Goal: Transaction & Acquisition: Book appointment/travel/reservation

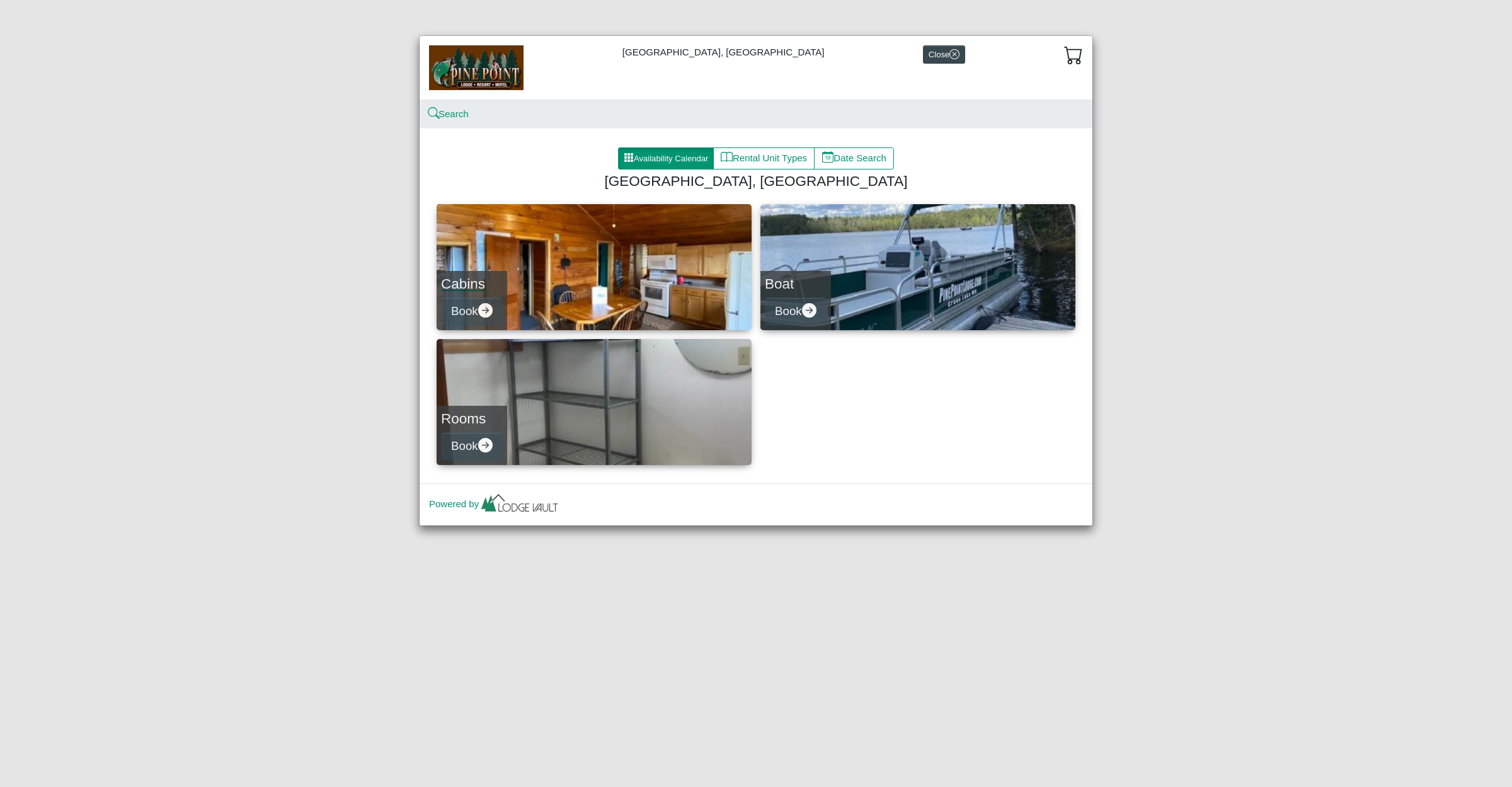
click at [560, 256] on link "Cabins Book" at bounding box center [594, 267] width 315 height 126
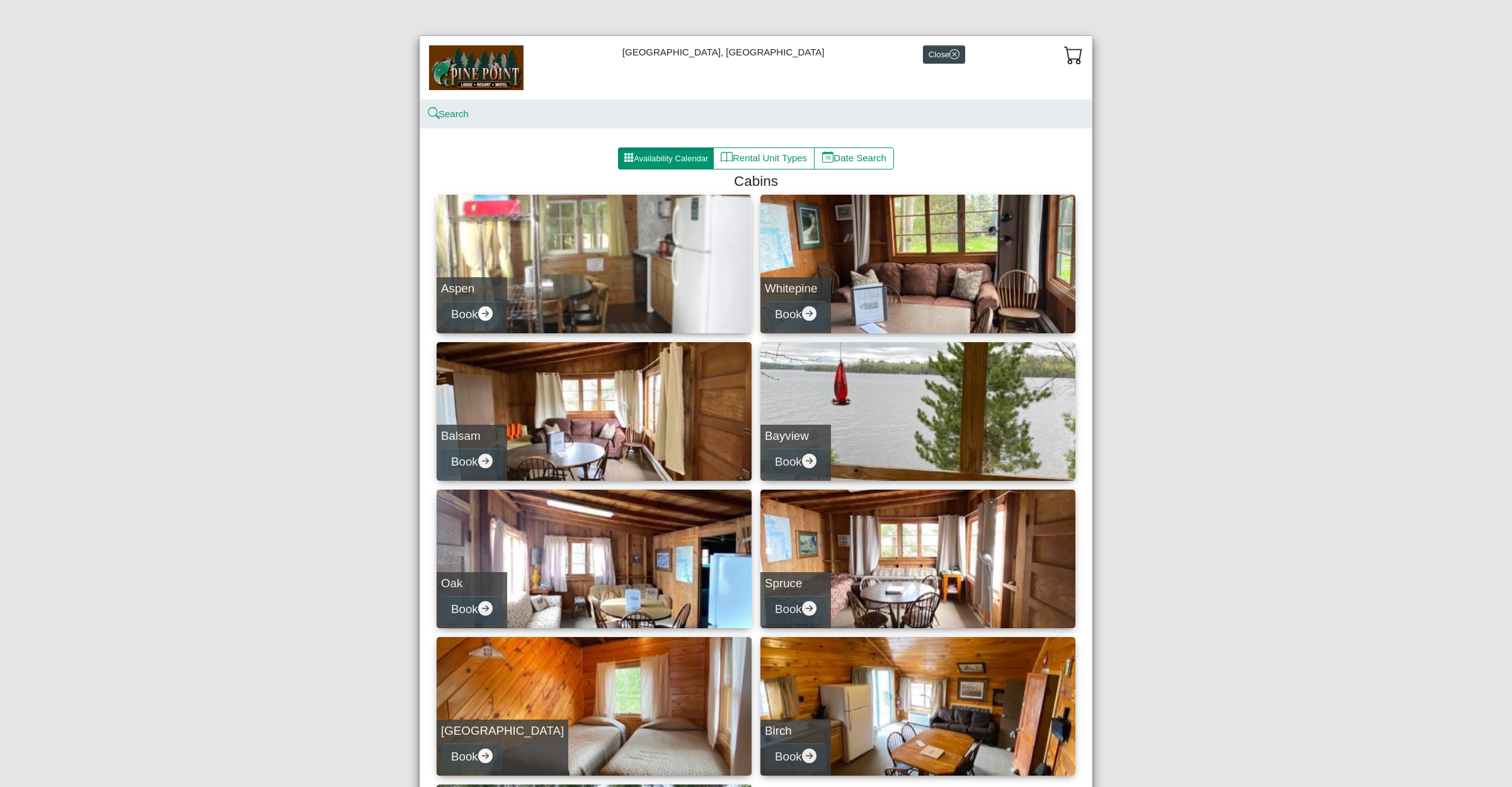
click at [933, 295] on link "Whitepine Book" at bounding box center [918, 264] width 315 height 139
select select "*"
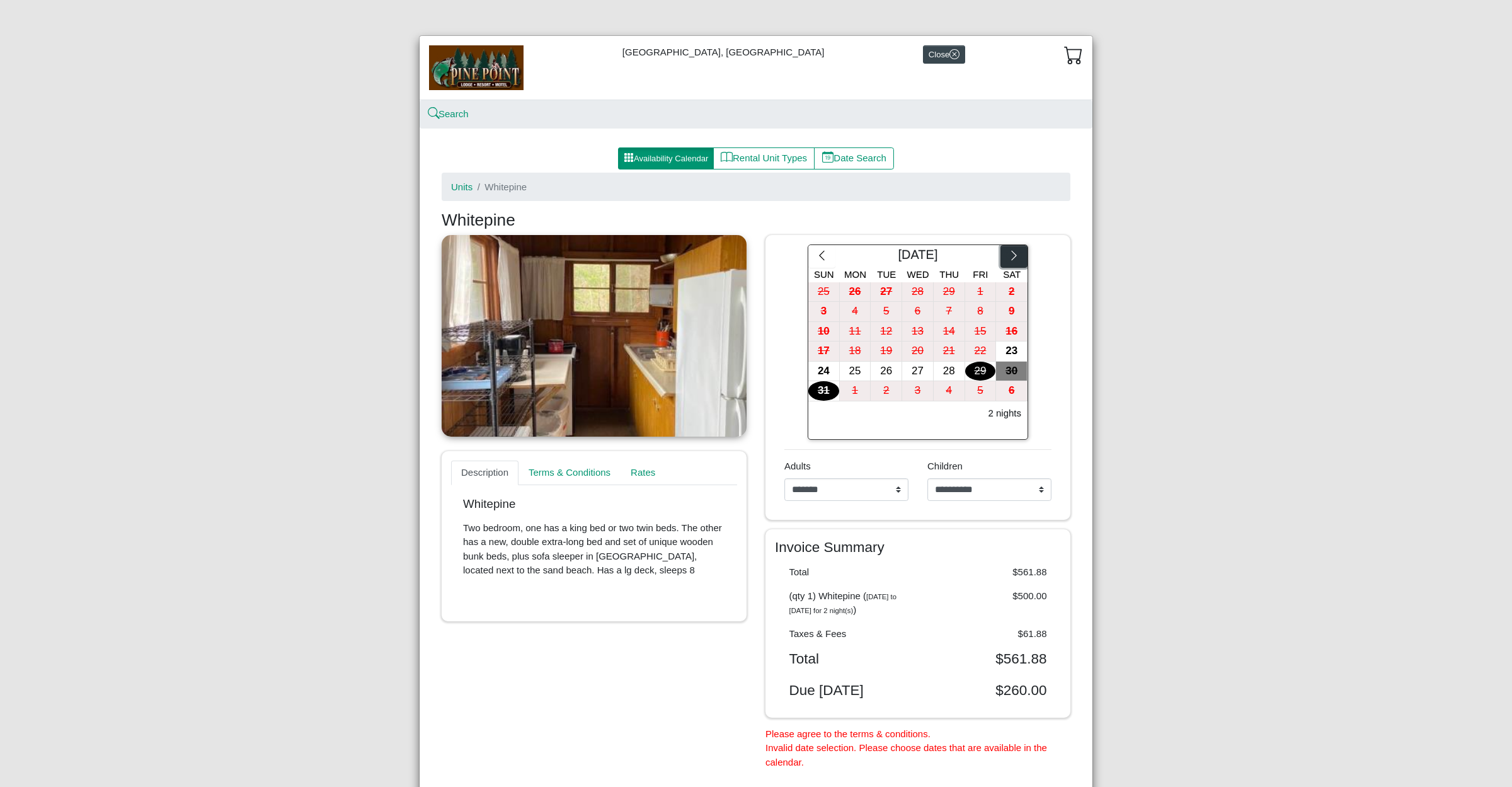
click at [1018, 257] on icon "chevron right" at bounding box center [1014, 255] width 12 height 12
click at [594, 315] on link at bounding box center [594, 336] width 305 height 202
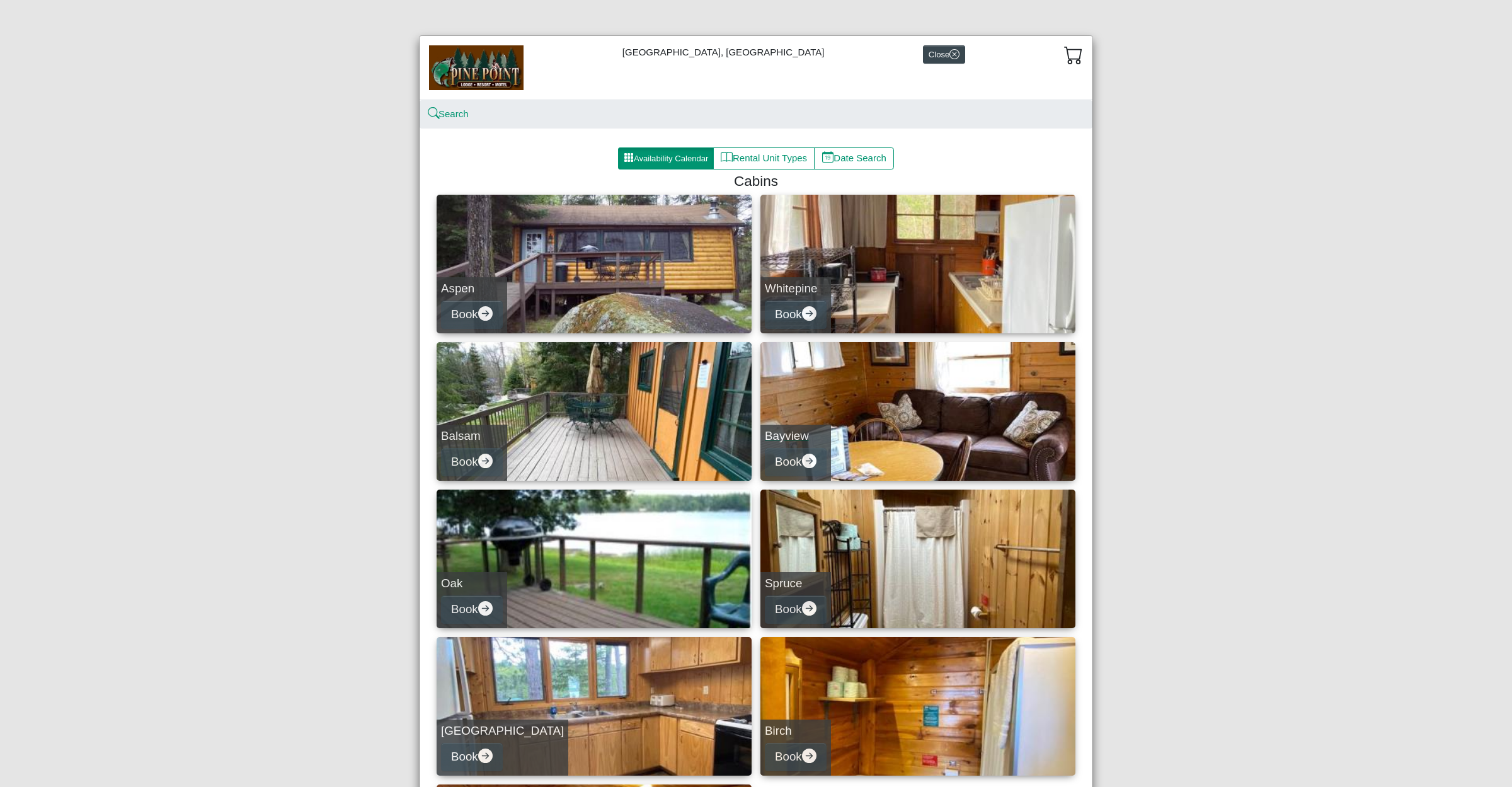
click at [922, 450] on link "Bayview Book" at bounding box center [918, 412] width 315 height 139
select select "*"
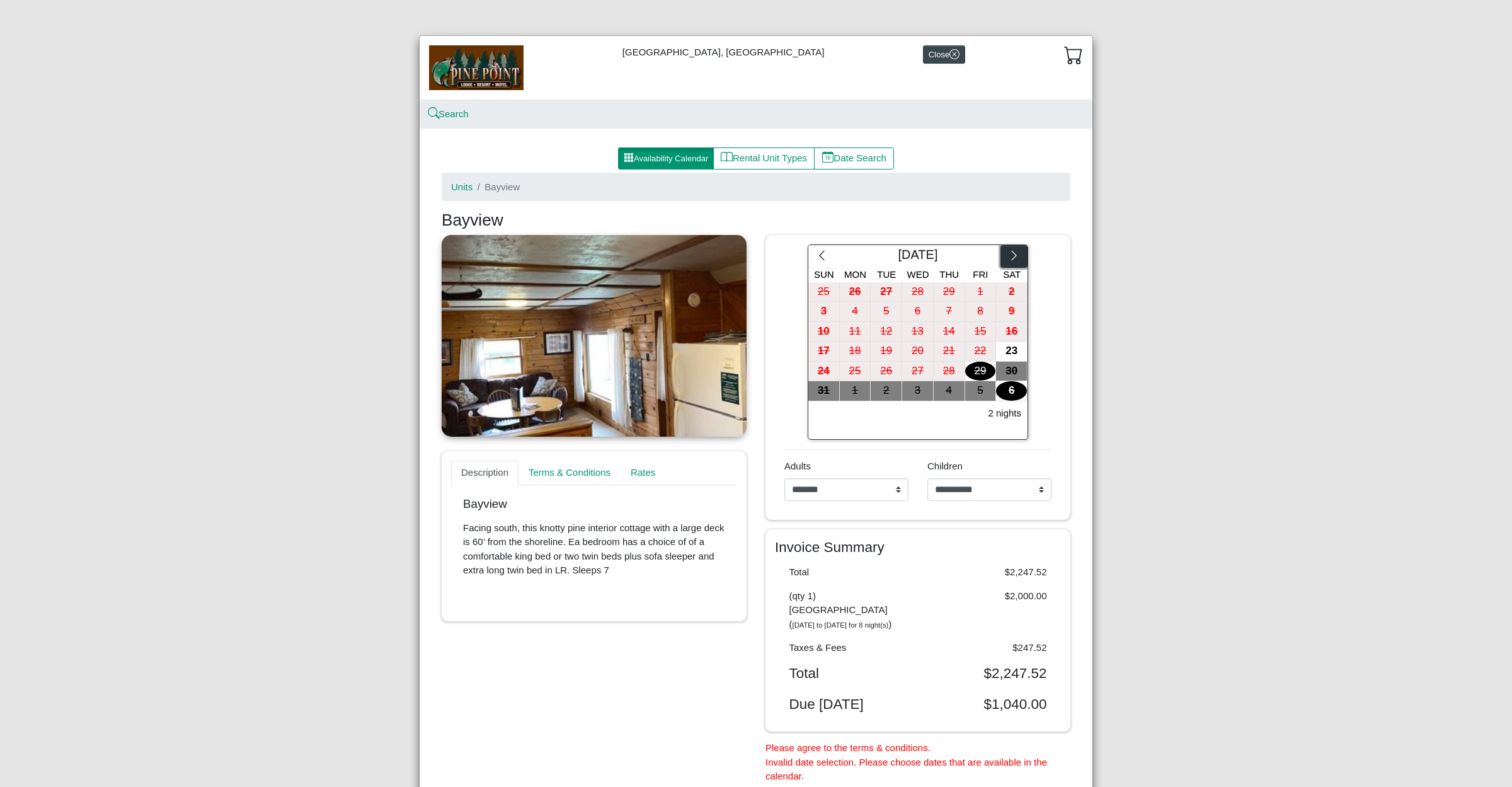
click at [1013, 257] on icon "chevron right" at bounding box center [1014, 255] width 12 height 12
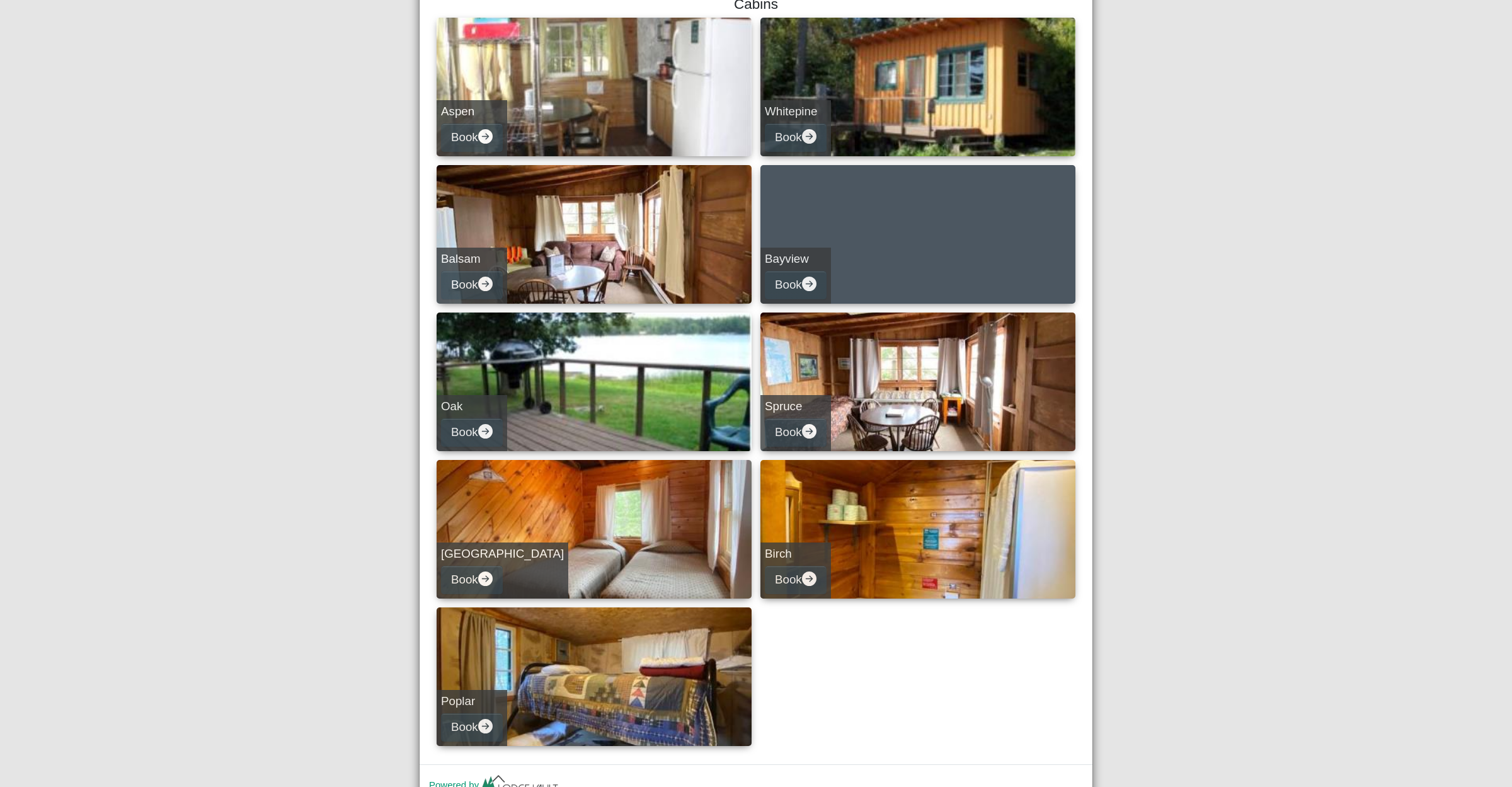
scroll to position [232, 0]
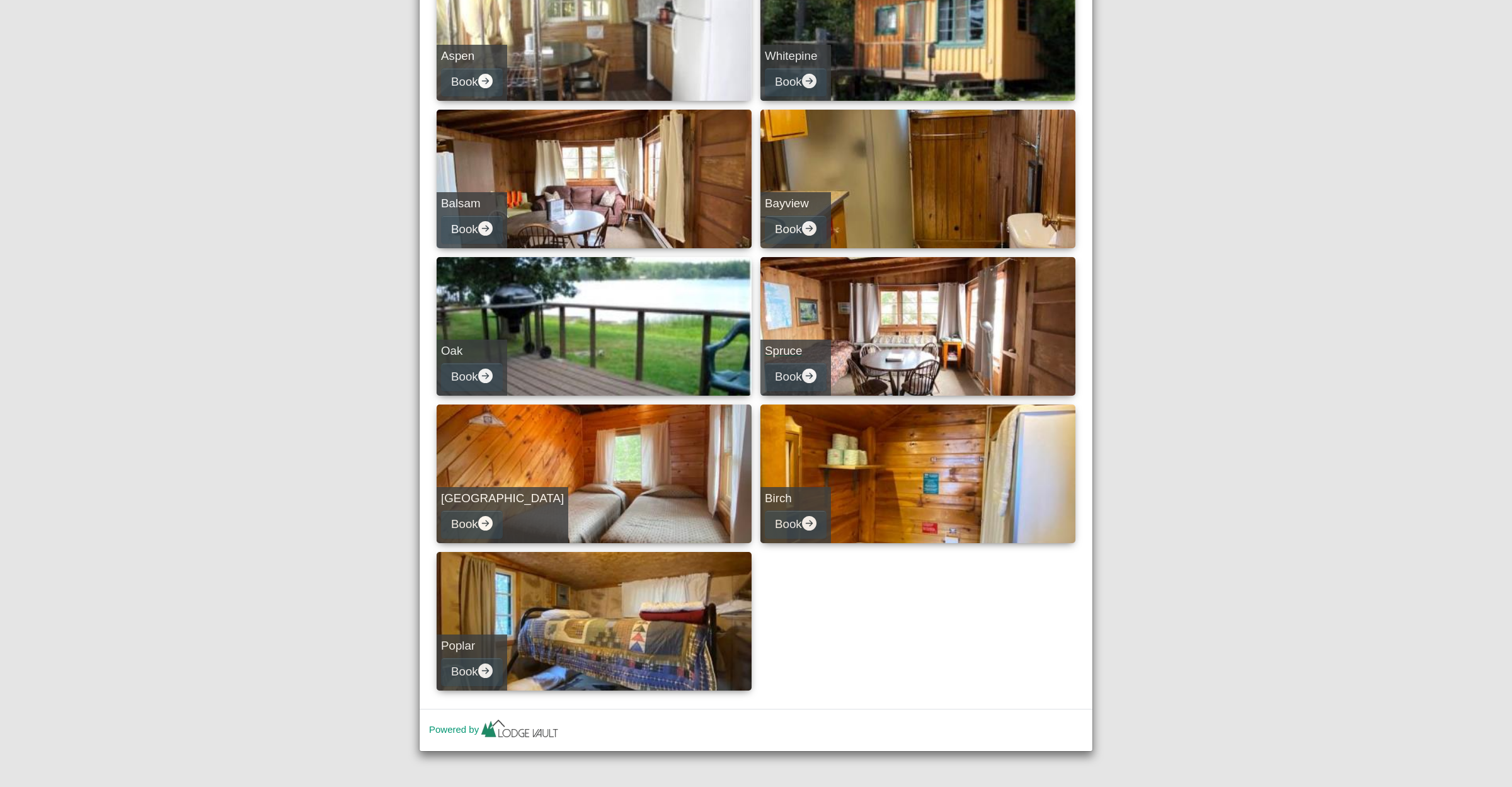
click at [904, 346] on link "Spruce Book" at bounding box center [918, 326] width 315 height 139
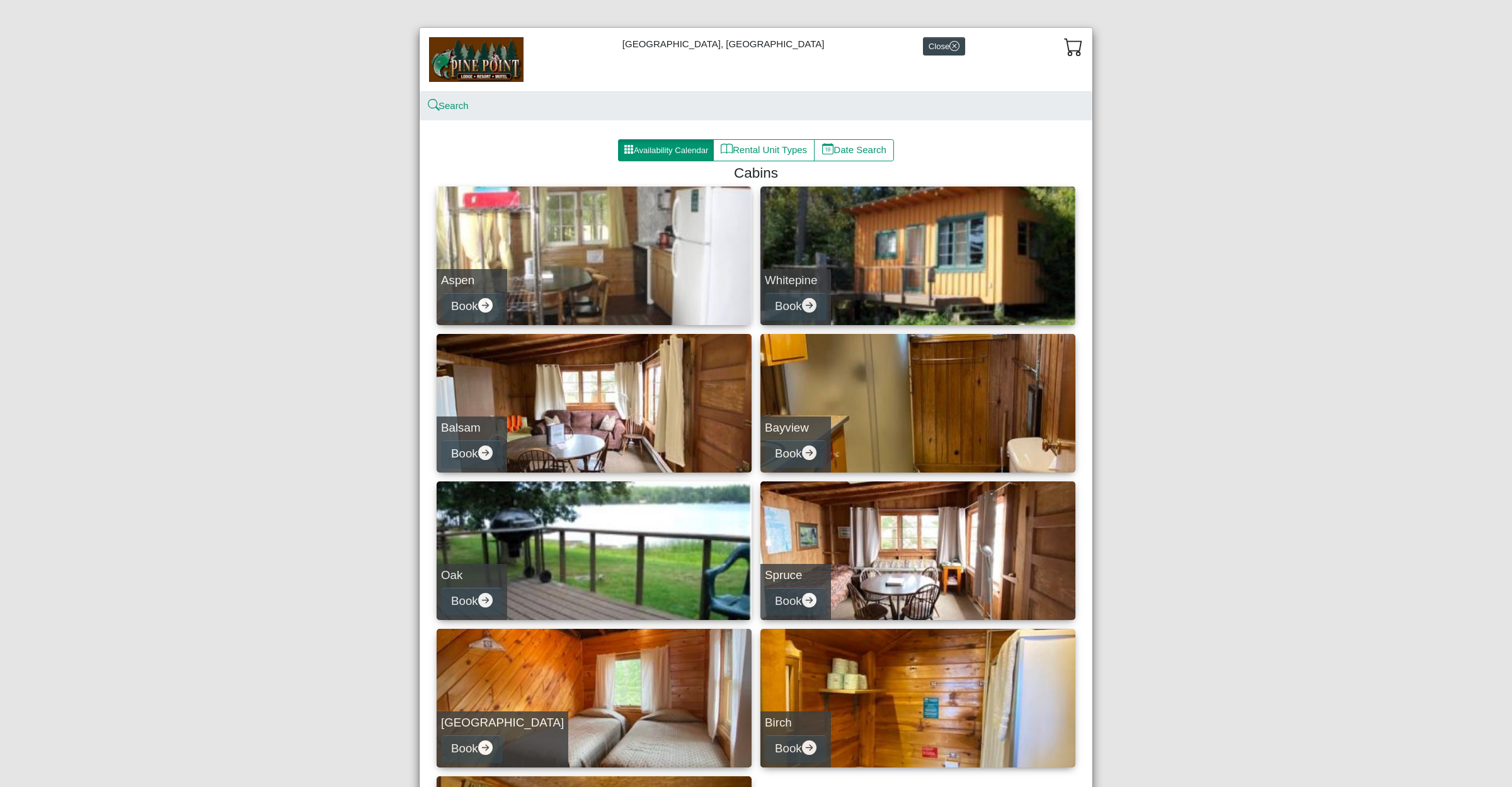
select select "*"
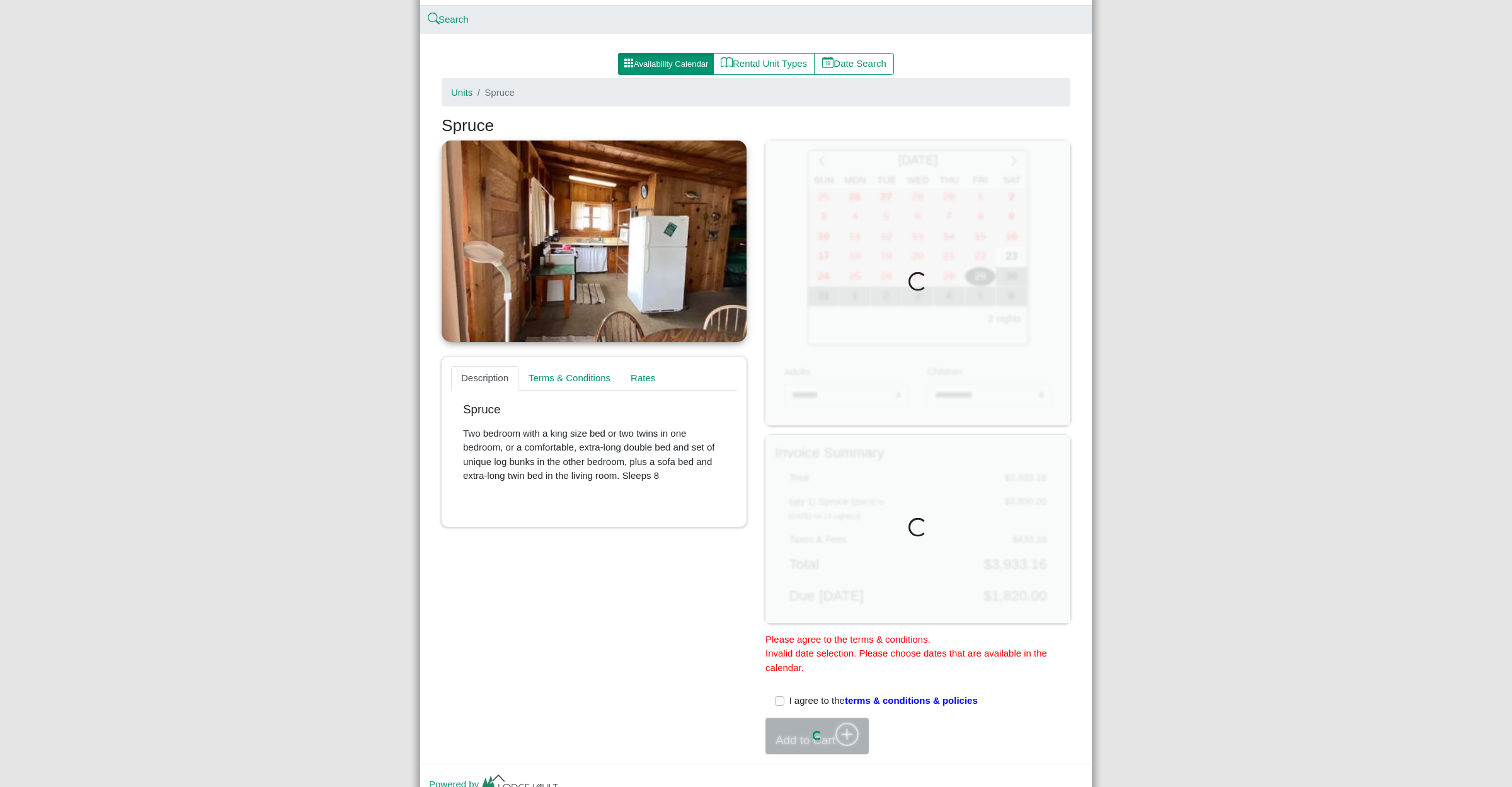
scroll to position [163, 0]
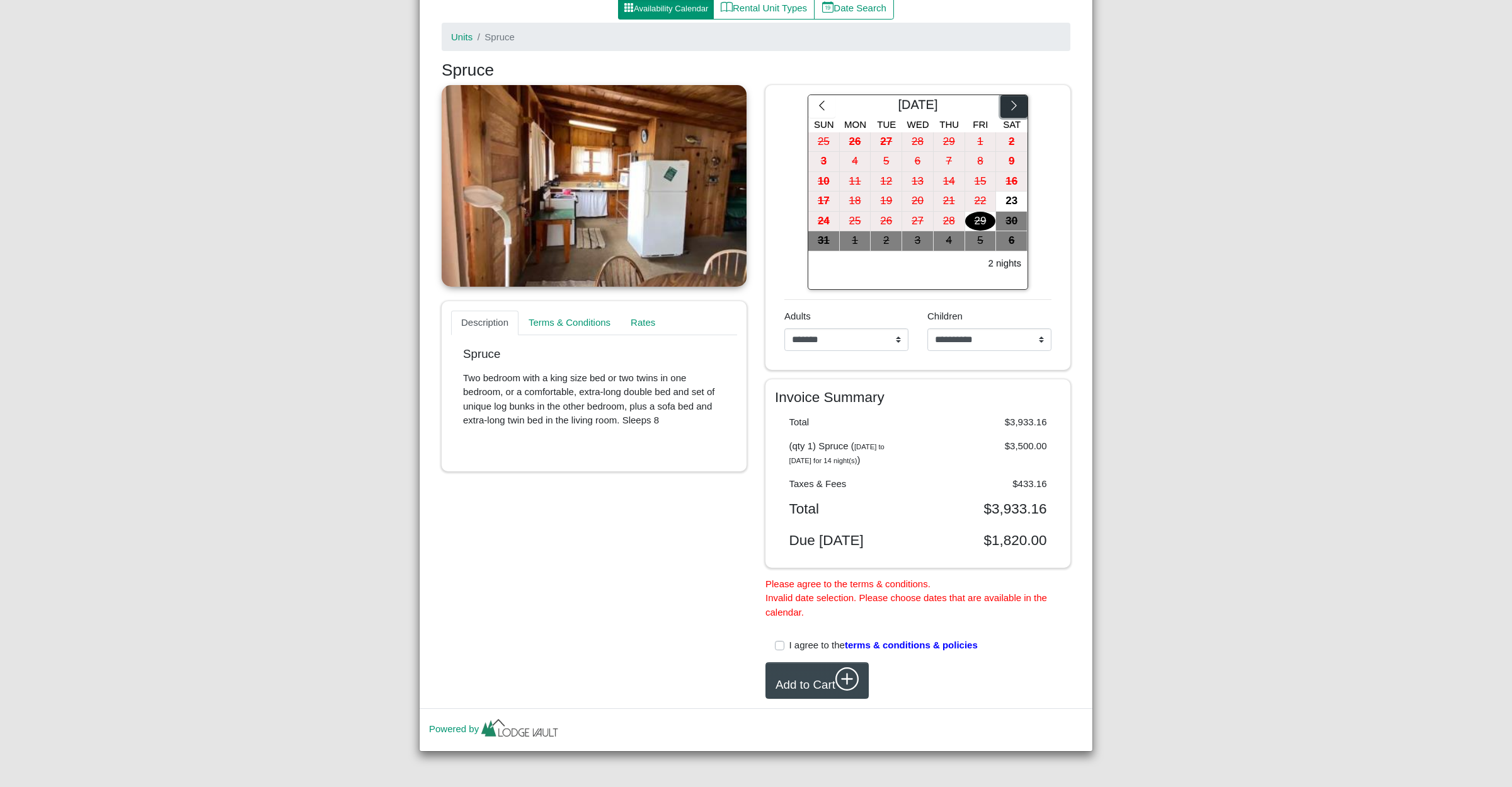
click at [1011, 99] on icon "chevron right" at bounding box center [1014, 105] width 12 height 12
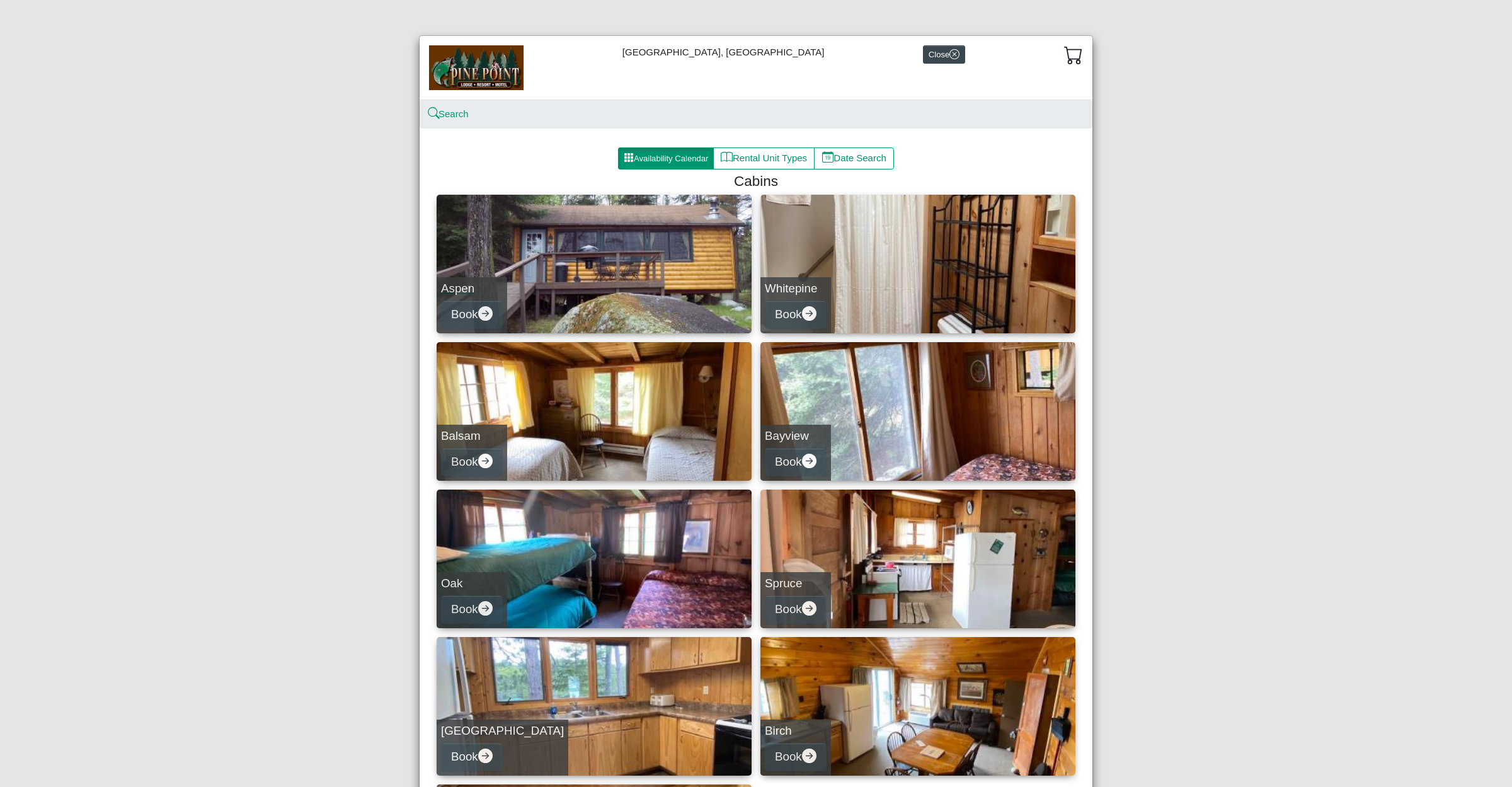
click at [616, 272] on link "Aspen Book" at bounding box center [594, 264] width 315 height 139
select select "*"
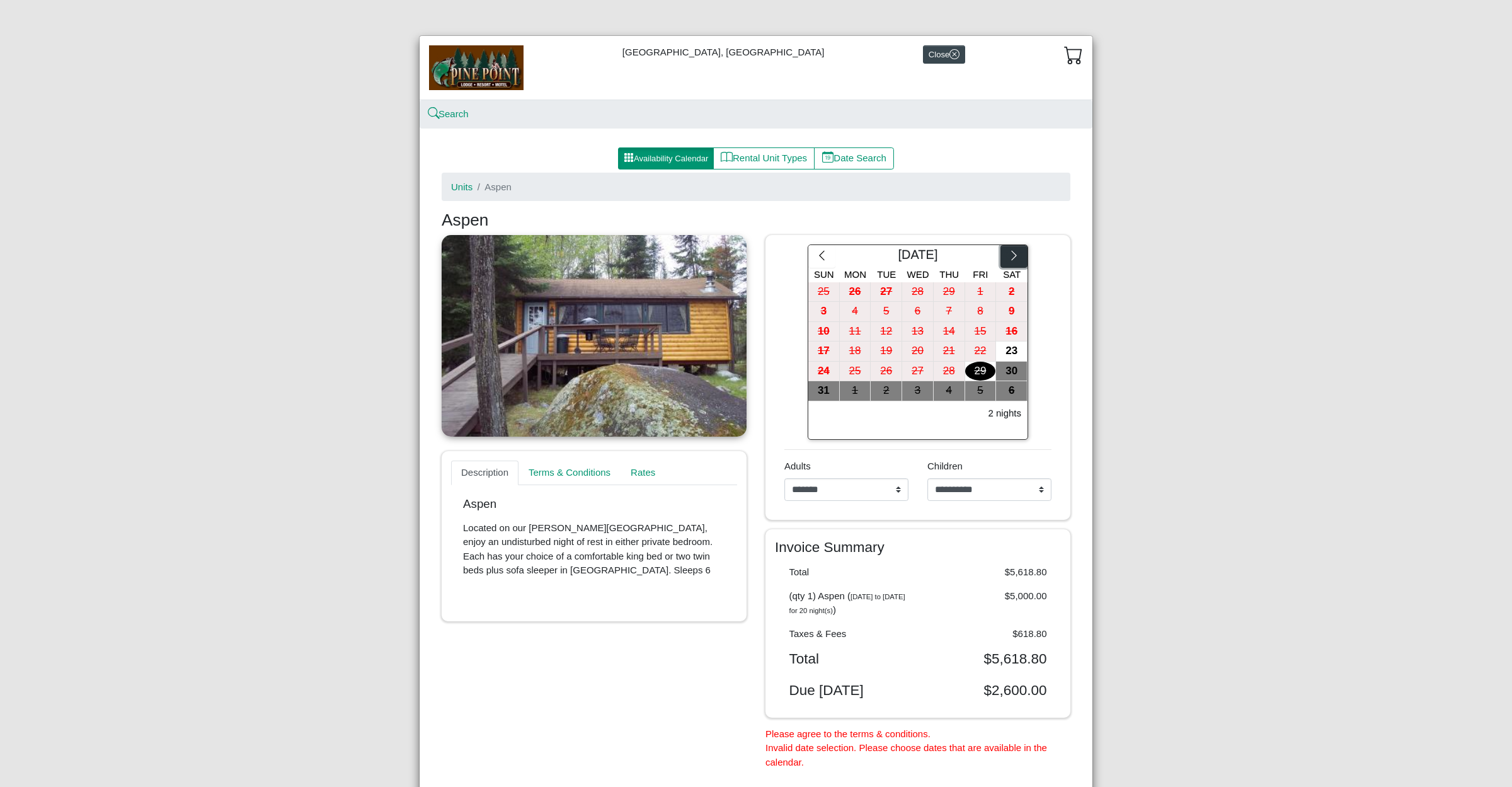
click at [1013, 258] on icon "chevron right" at bounding box center [1014, 255] width 12 height 12
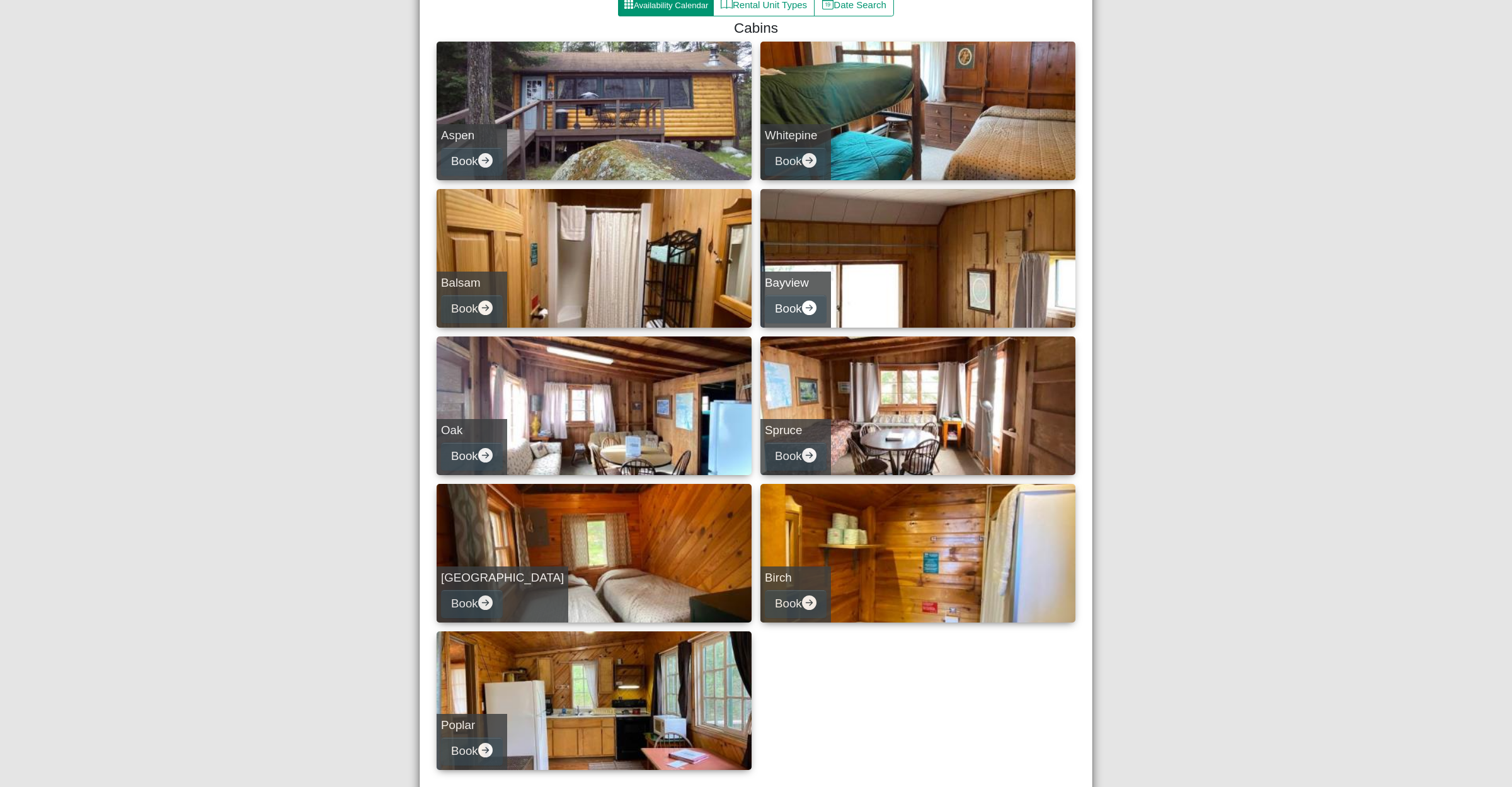
scroll to position [232, 0]
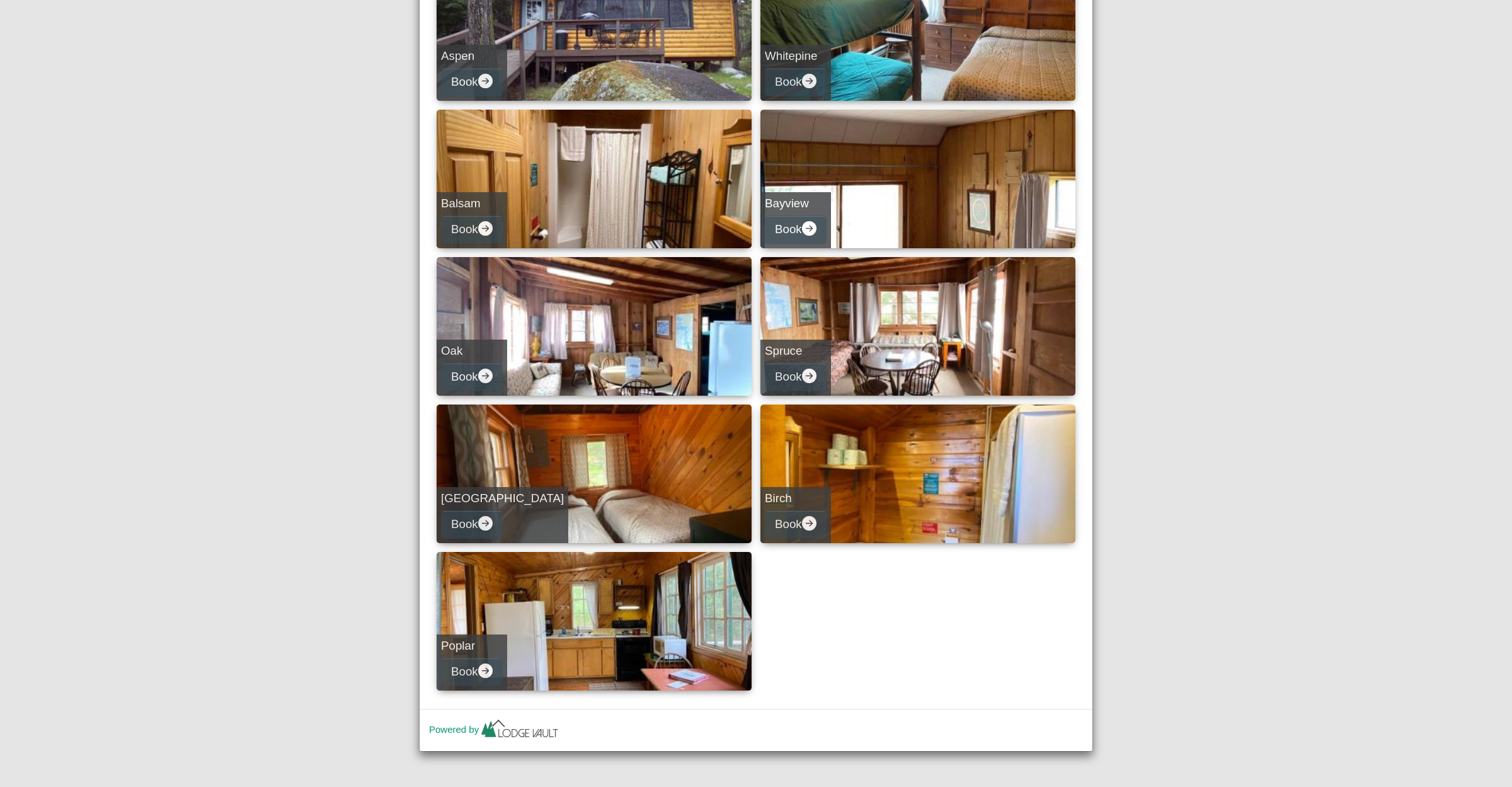
click at [911, 492] on link "Birch Book" at bounding box center [918, 474] width 315 height 139
select select "*"
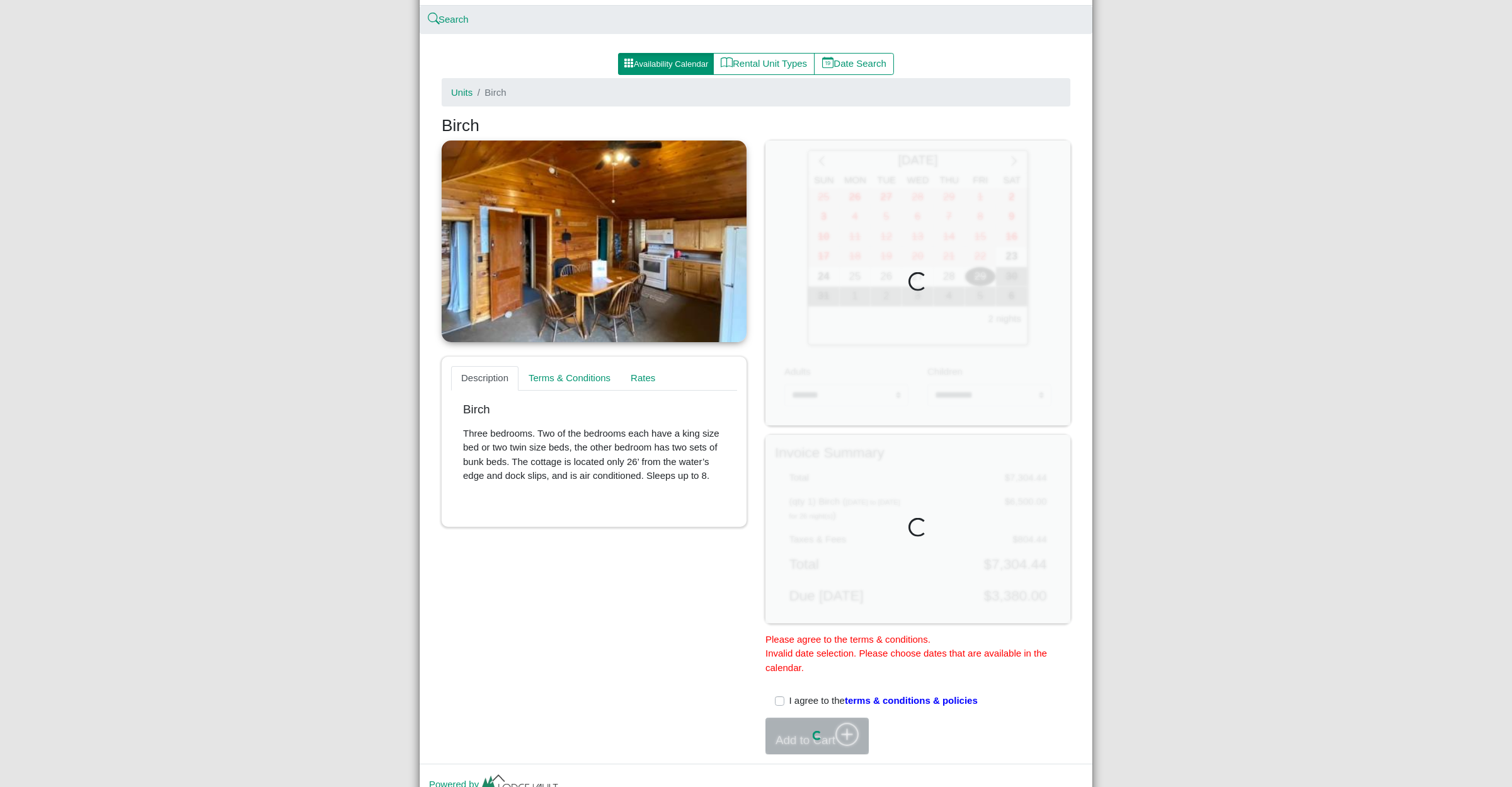
scroll to position [163, 0]
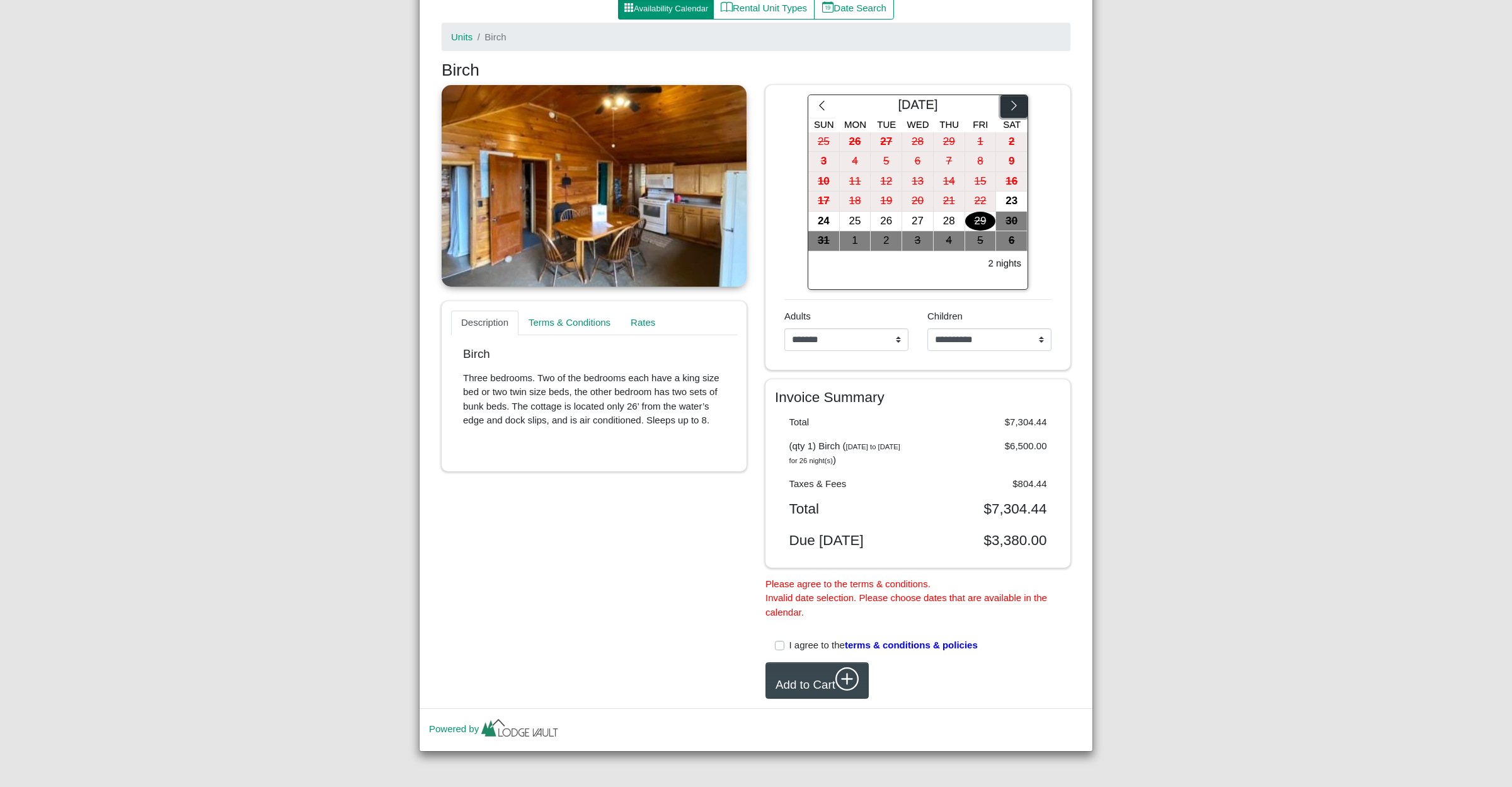
click at [1014, 99] on icon "chevron right" at bounding box center [1014, 105] width 12 height 12
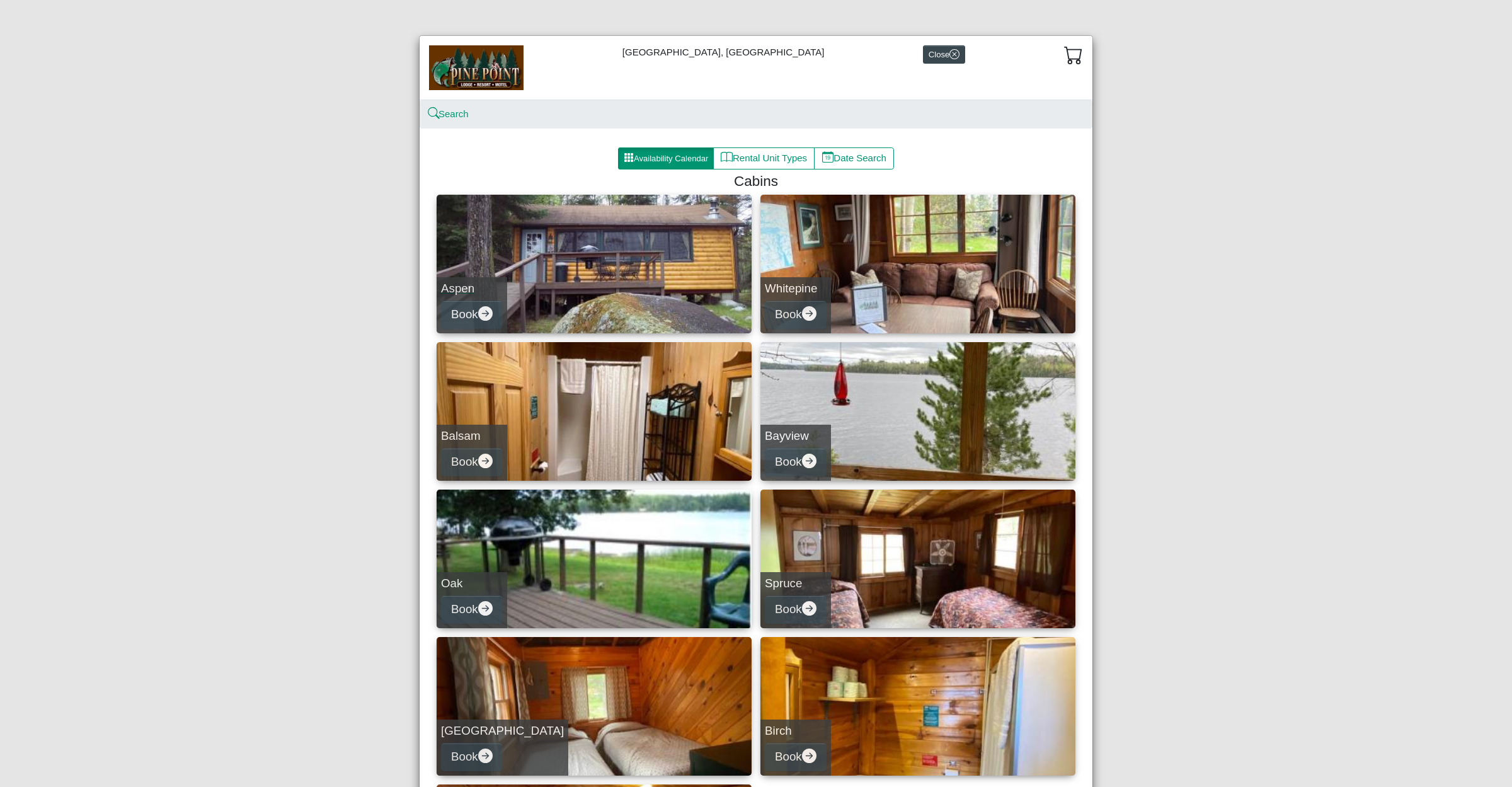
click at [612, 290] on link "Aspen Book" at bounding box center [594, 264] width 315 height 139
select select "*"
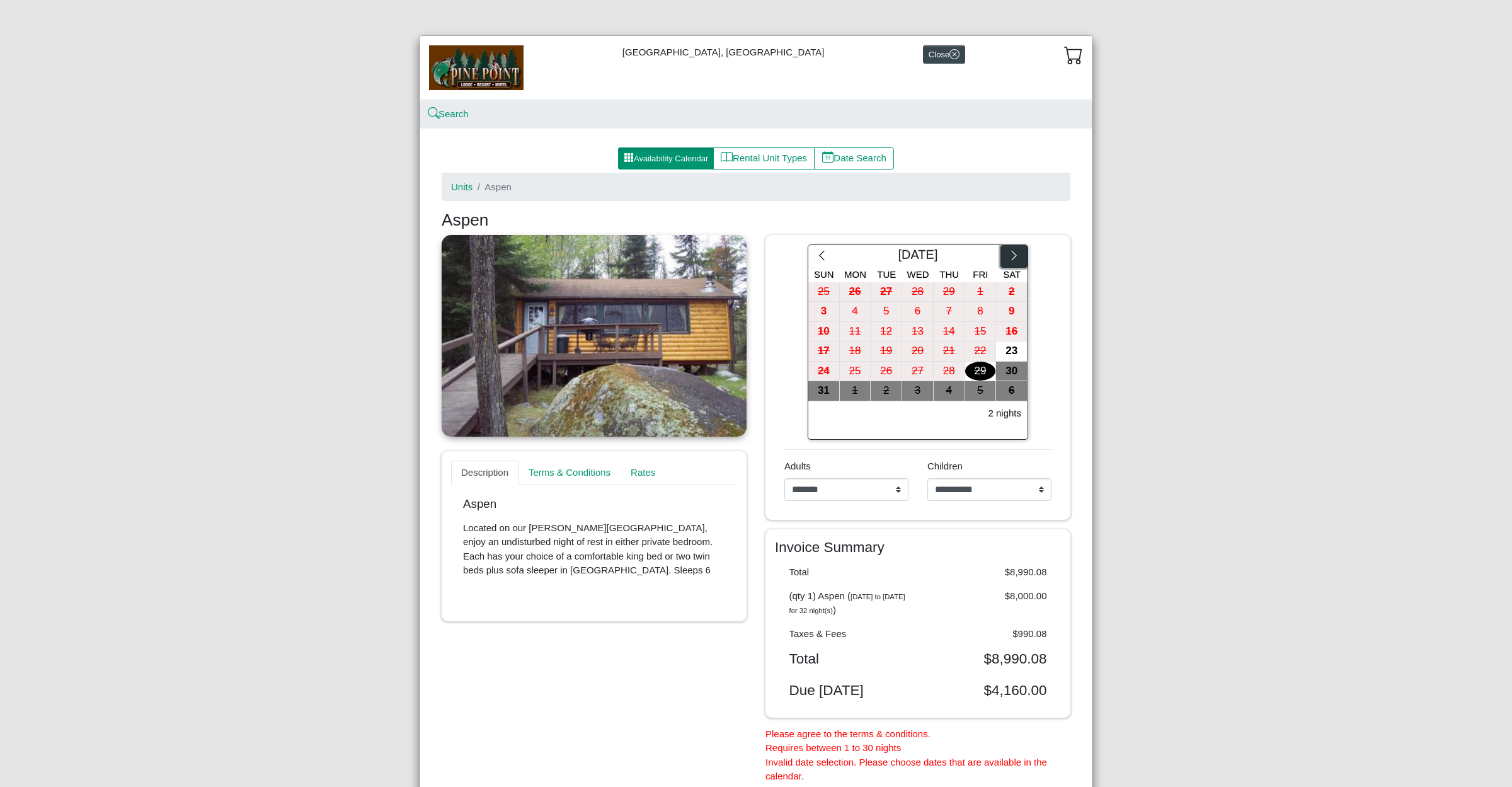
click at [1015, 261] on icon "chevron right" at bounding box center [1014, 255] width 12 height 12
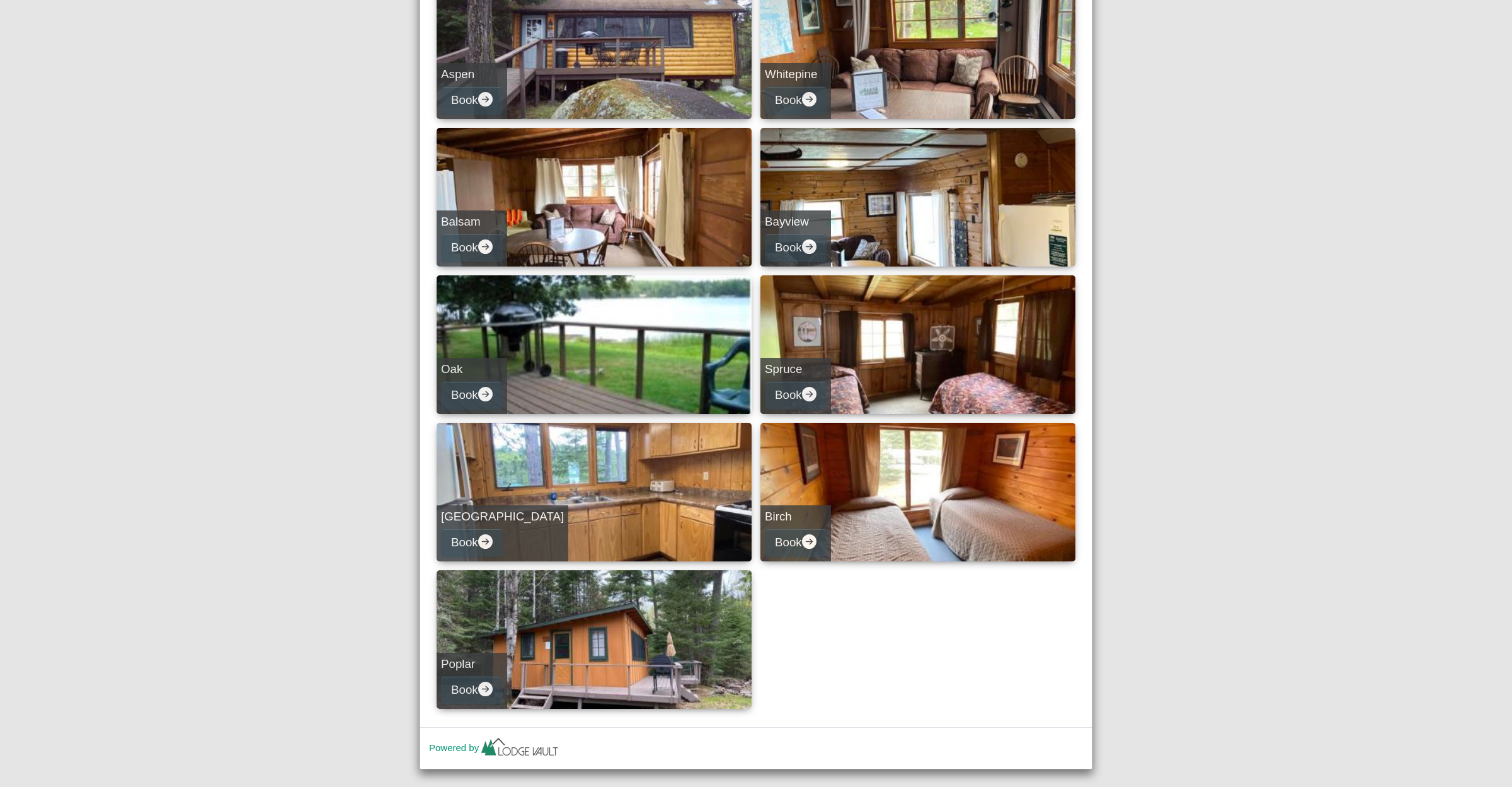
scroll to position [232, 0]
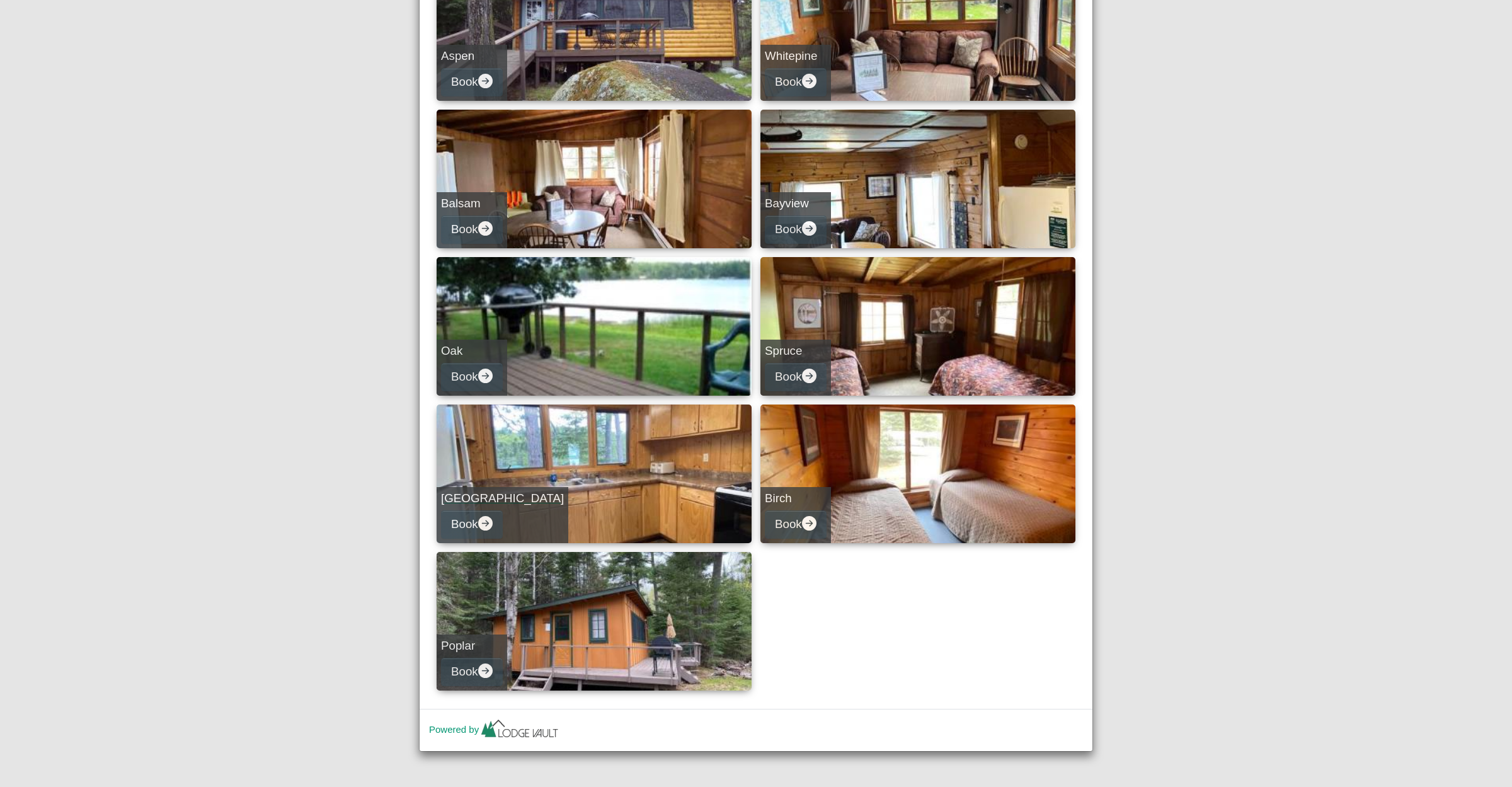
click at [546, 472] on link "Norway Book" at bounding box center [594, 474] width 315 height 139
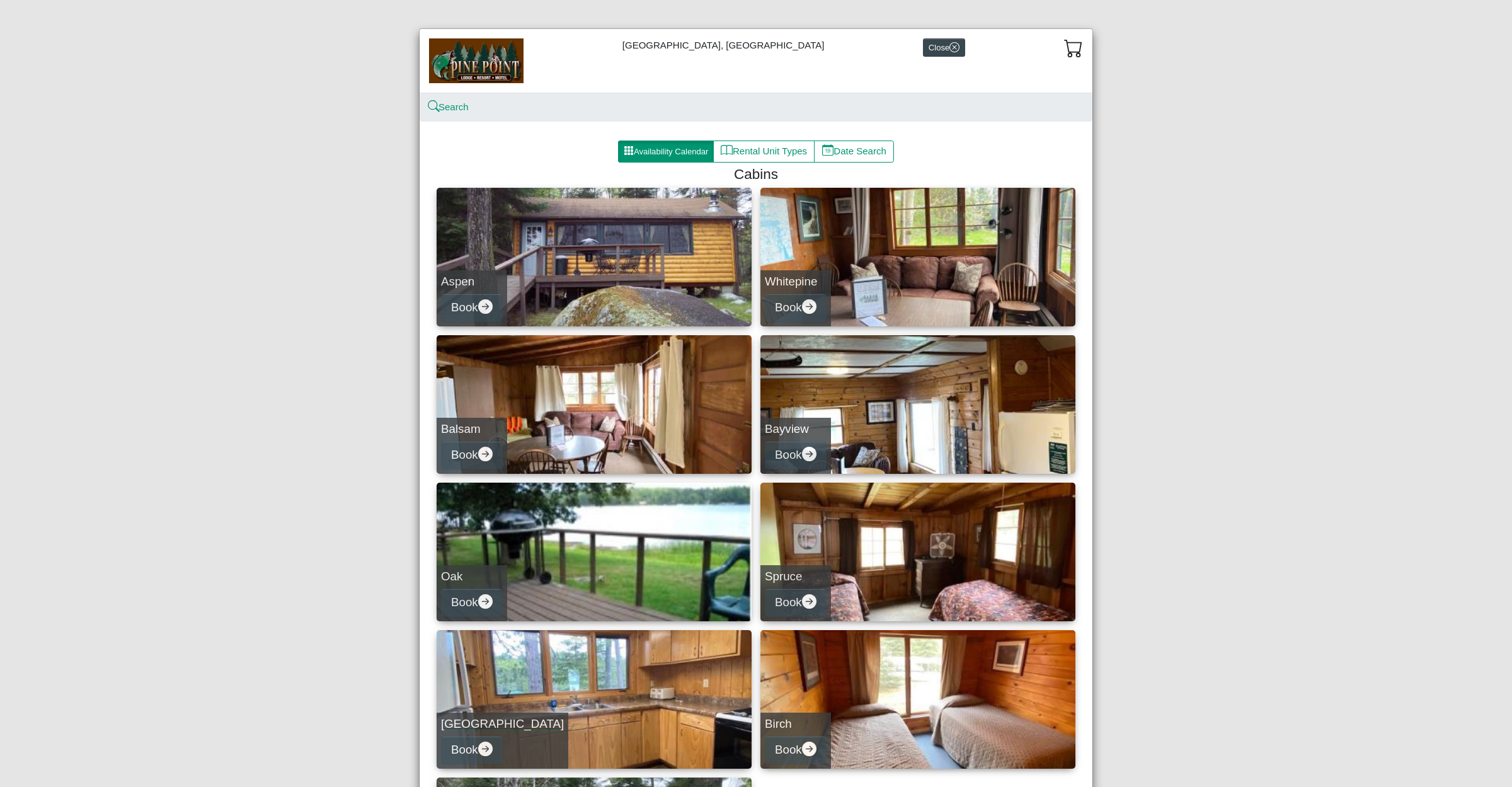
select select "*"
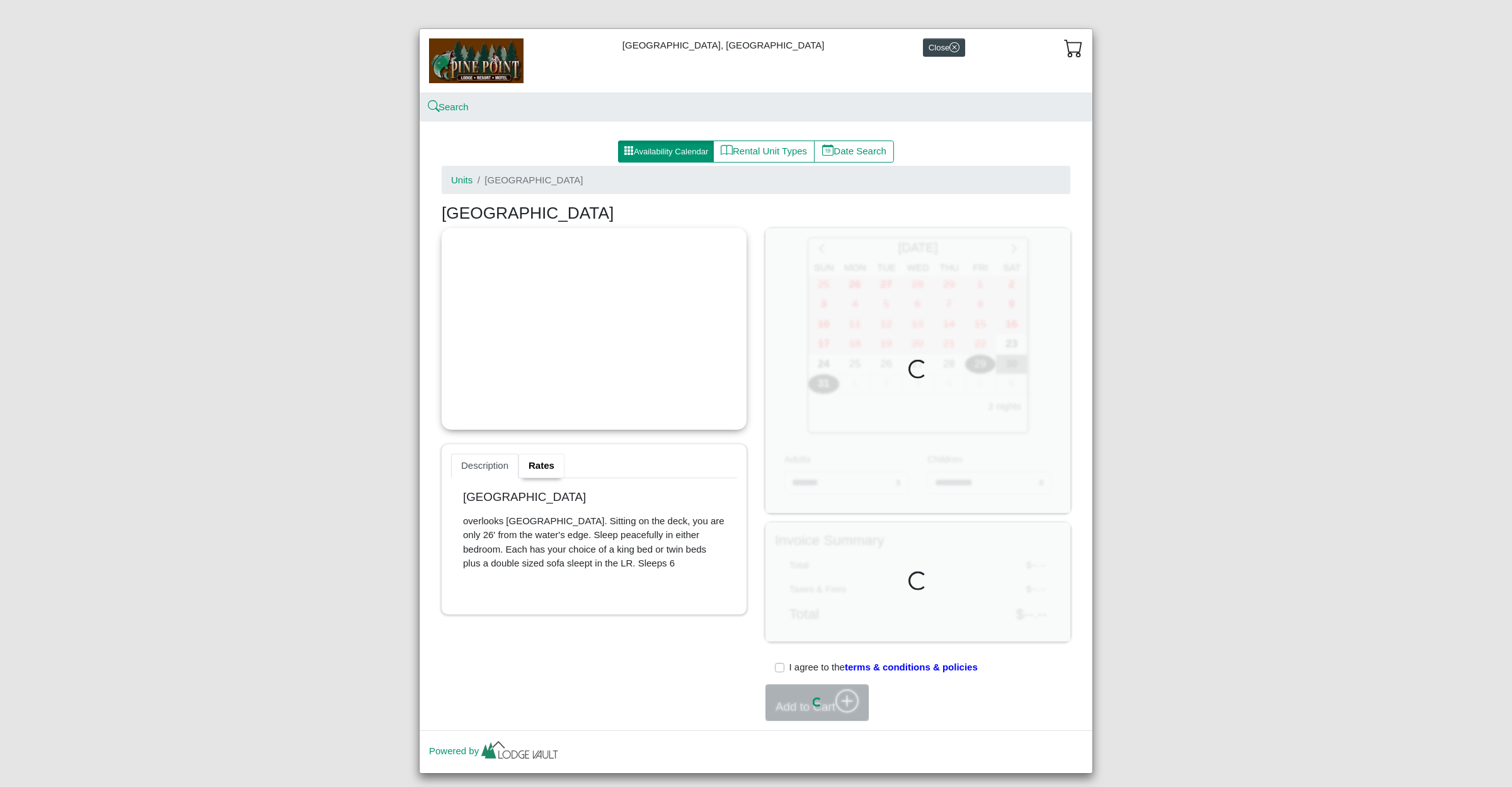
scroll to position [4, 0]
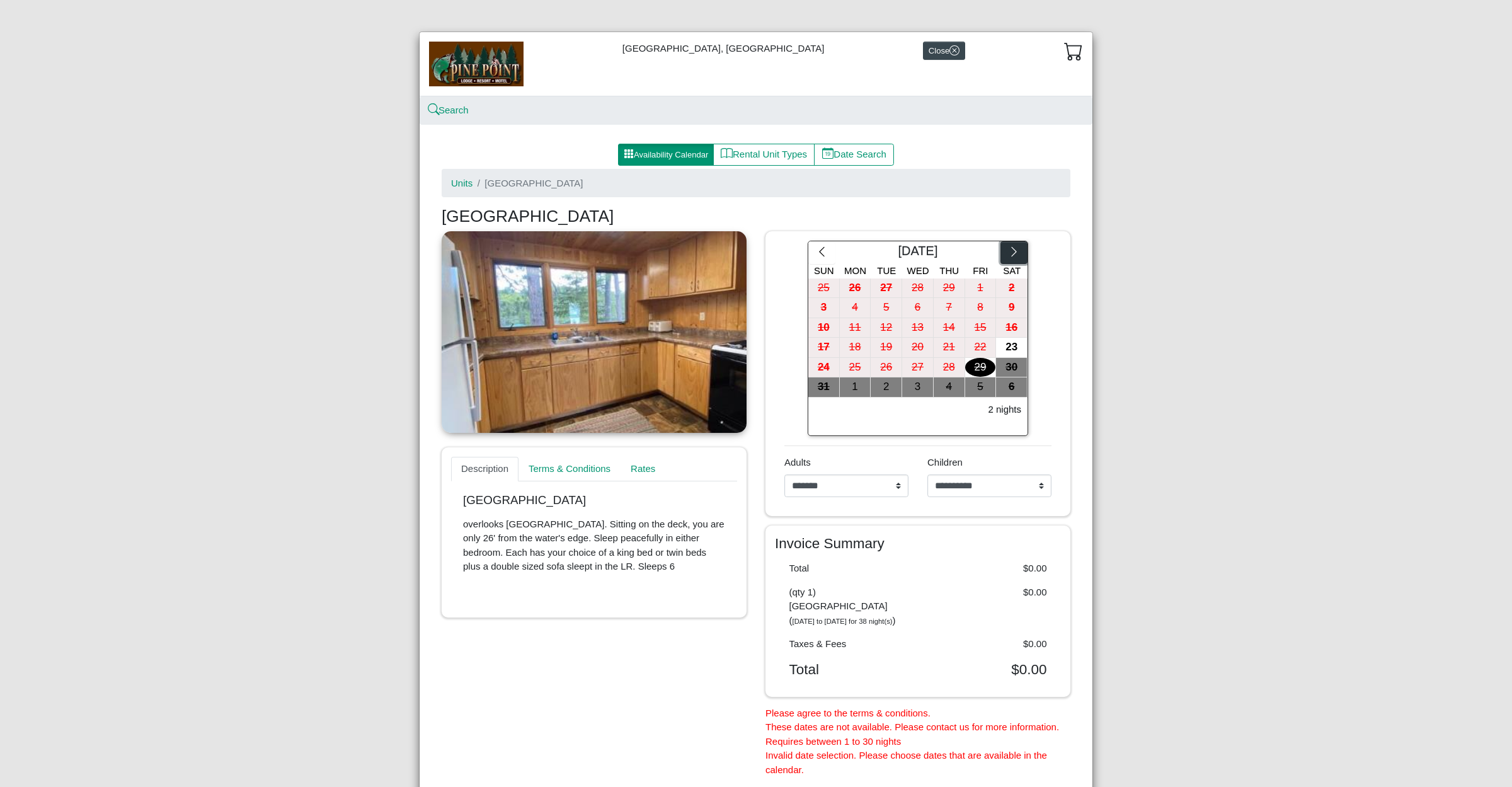
drag, startPoint x: 1015, startPoint y: 253, endPoint x: 1023, endPoint y: 254, distance: 8.1
click at [1015, 253] on icon "chevron right" at bounding box center [1014, 251] width 12 height 12
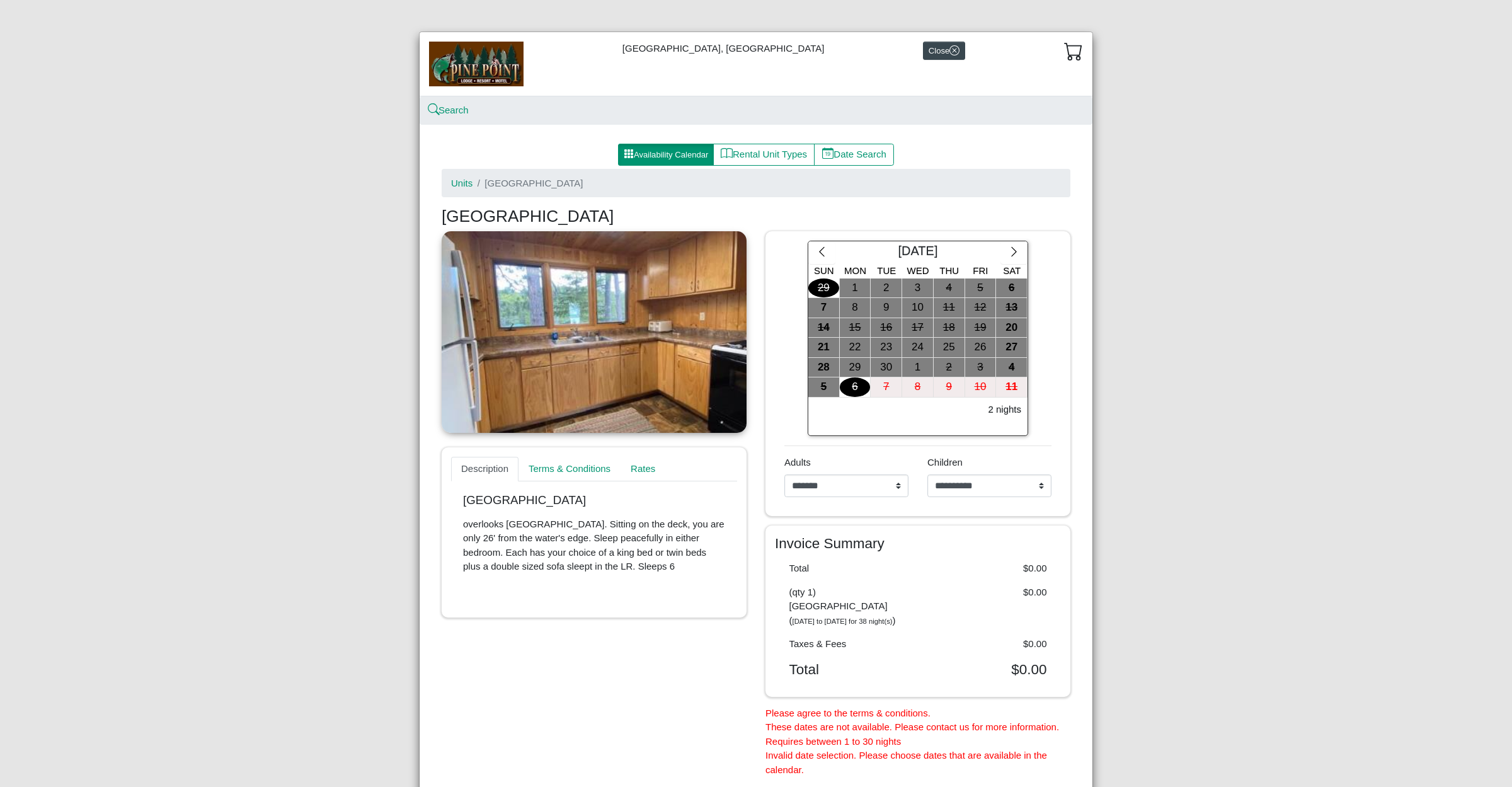
click at [596, 328] on link at bounding box center [594, 332] width 305 height 202
click at [856, 308] on div "8" at bounding box center [855, 308] width 31 height 20
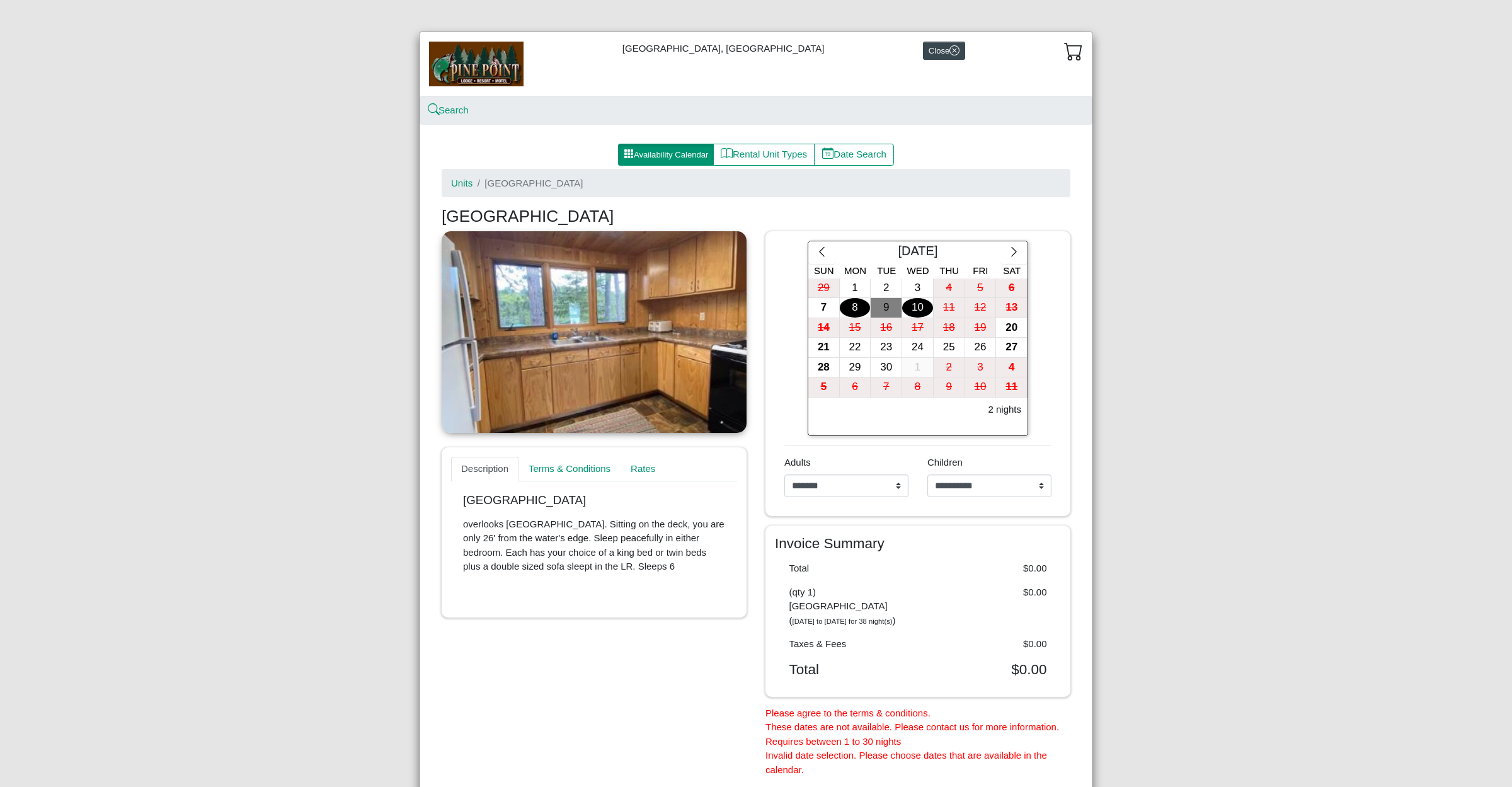
click at [917, 308] on div "10" at bounding box center [918, 308] width 31 height 20
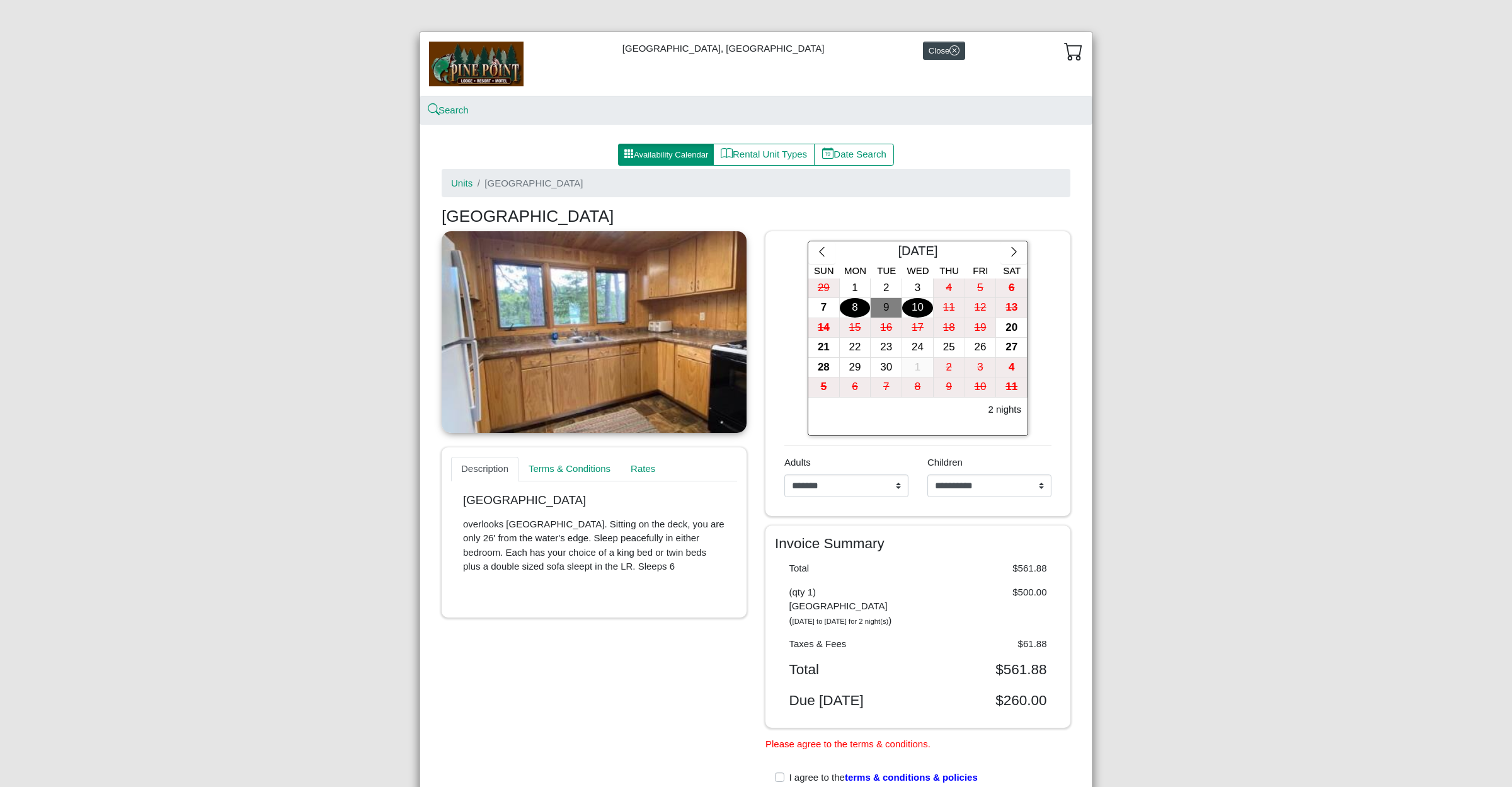
click at [1185, 339] on div "[GEOGRAPHIC_DATA], Resort & Motel Close Search Availability Calendar Rental Uni…" at bounding box center [756, 393] width 1512 height 787
